Goal: Task Accomplishment & Management: Use online tool/utility

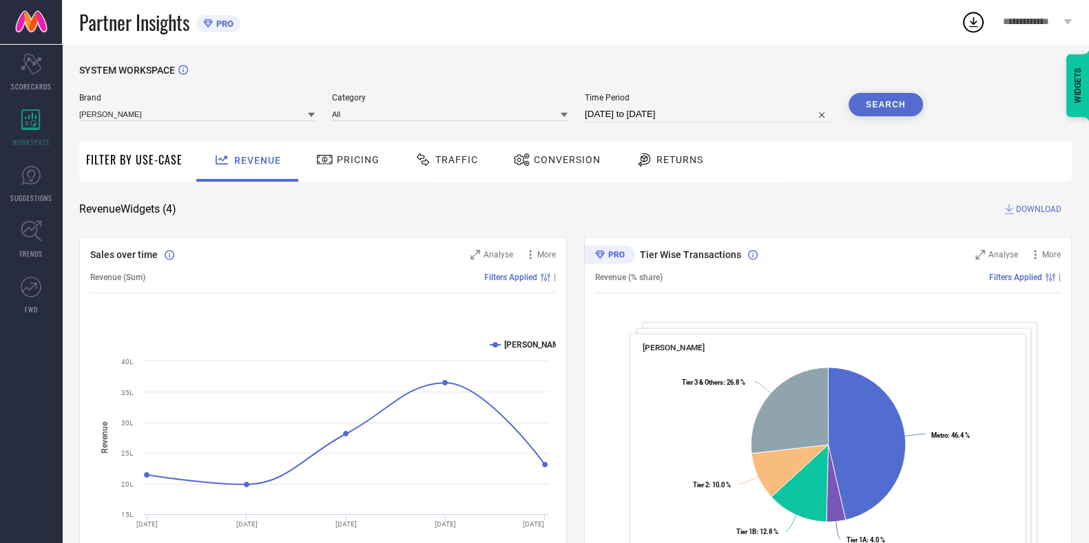
click at [473, 153] on div "Traffic" at bounding box center [446, 159] width 70 height 23
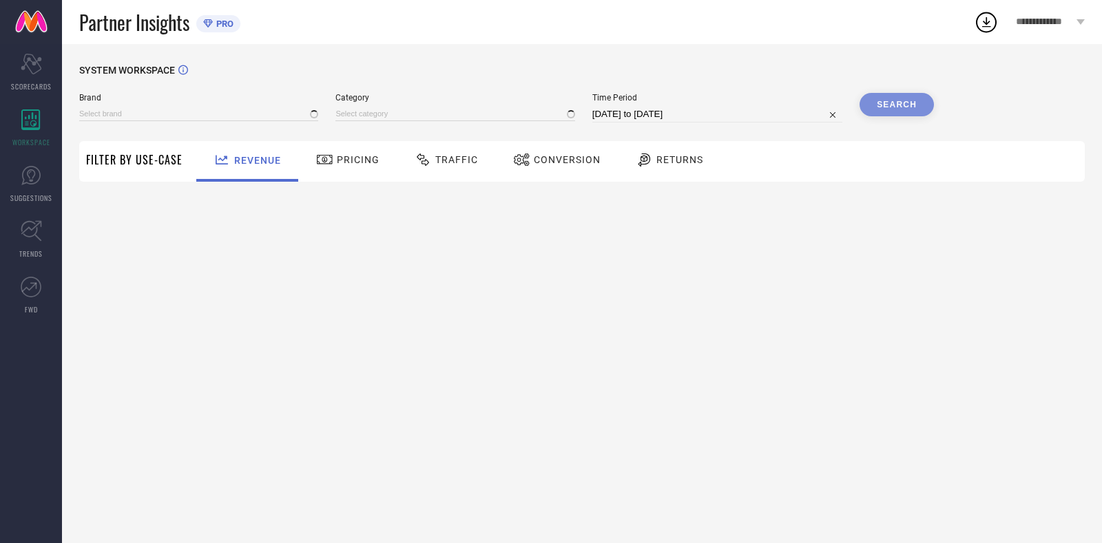
type input "[PERSON_NAME]"
type input "All"
